Goal: Task Accomplishment & Management: Use online tool/utility

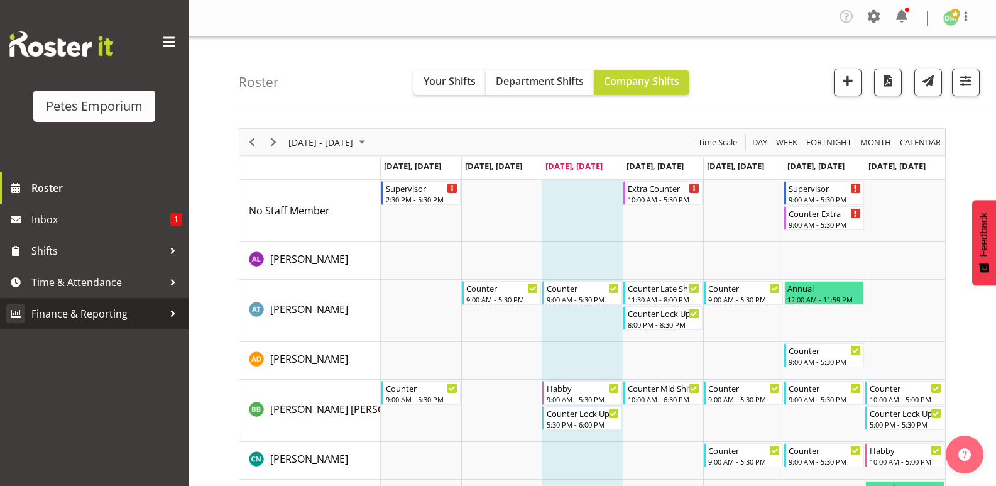
click at [97, 310] on span "Finance & Reporting" at bounding box center [97, 313] width 132 height 19
click at [97, 290] on span "Time & Attendance" at bounding box center [97, 282] width 132 height 19
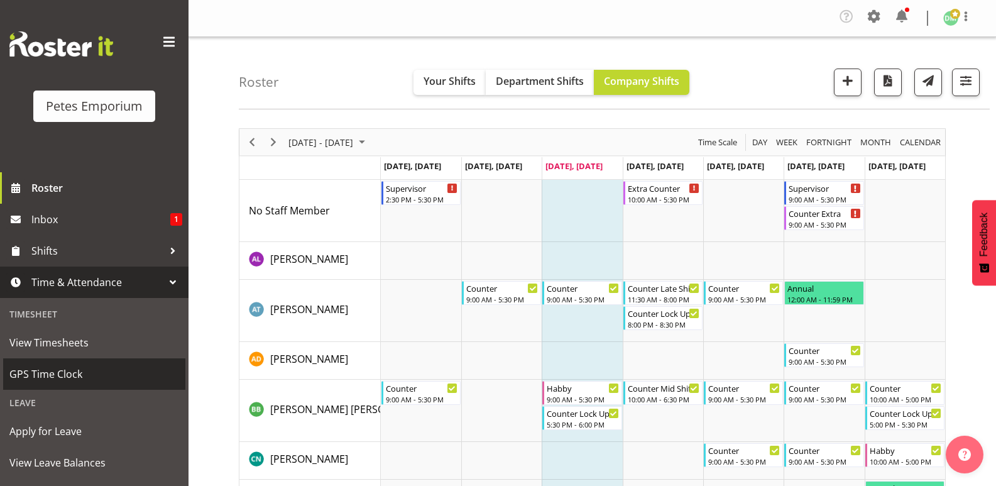
click at [71, 373] on span "GPS Time Clock" at bounding box center [94, 373] width 170 height 19
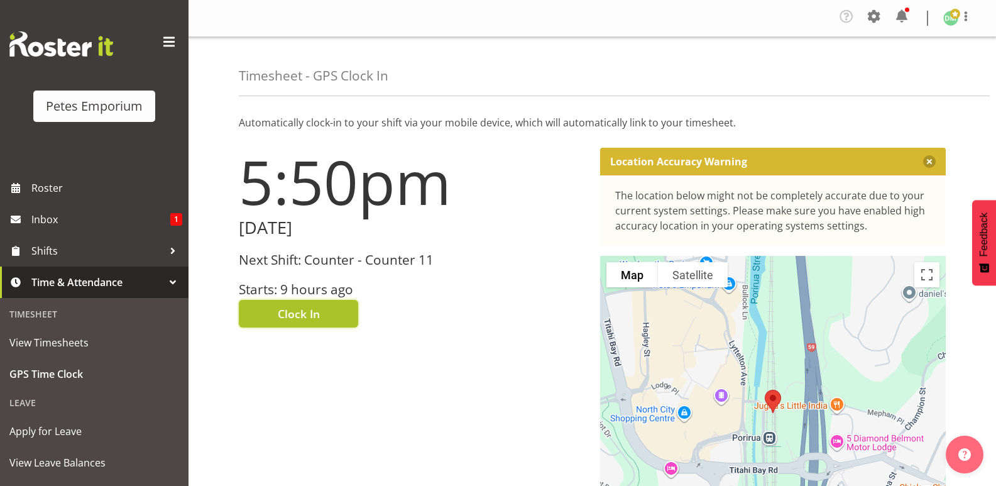
click at [320, 312] on button "Clock In" at bounding box center [298, 314] width 119 height 28
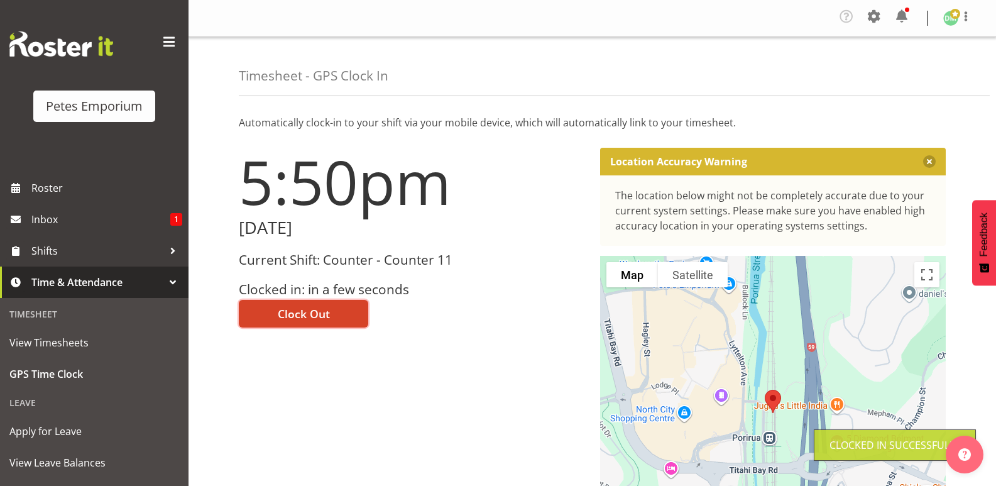
click at [336, 313] on button "Clock Out" at bounding box center [303, 314] width 129 height 28
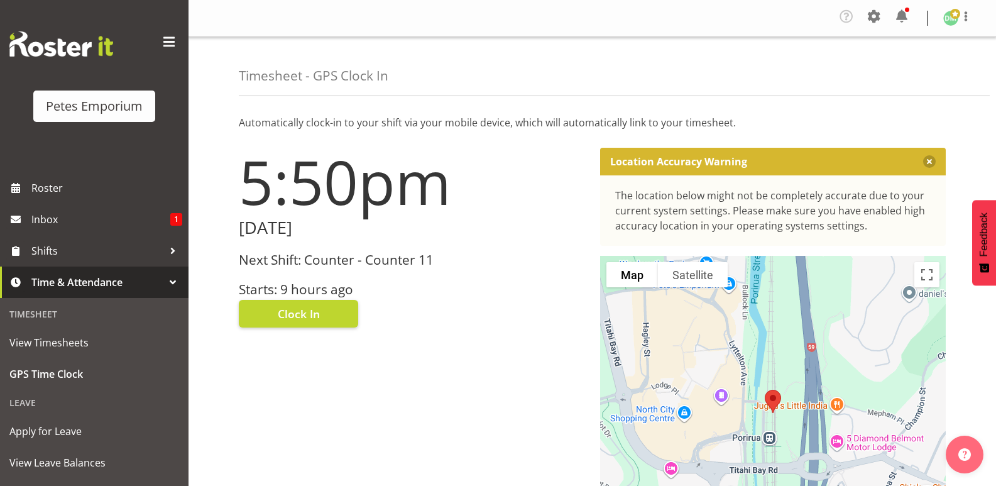
click at [955, 20] on img at bounding box center [950, 18] width 15 height 15
click at [910, 67] on link "Log Out" at bounding box center [913, 69] width 121 height 23
